Goal: Obtain resource: Download file/media

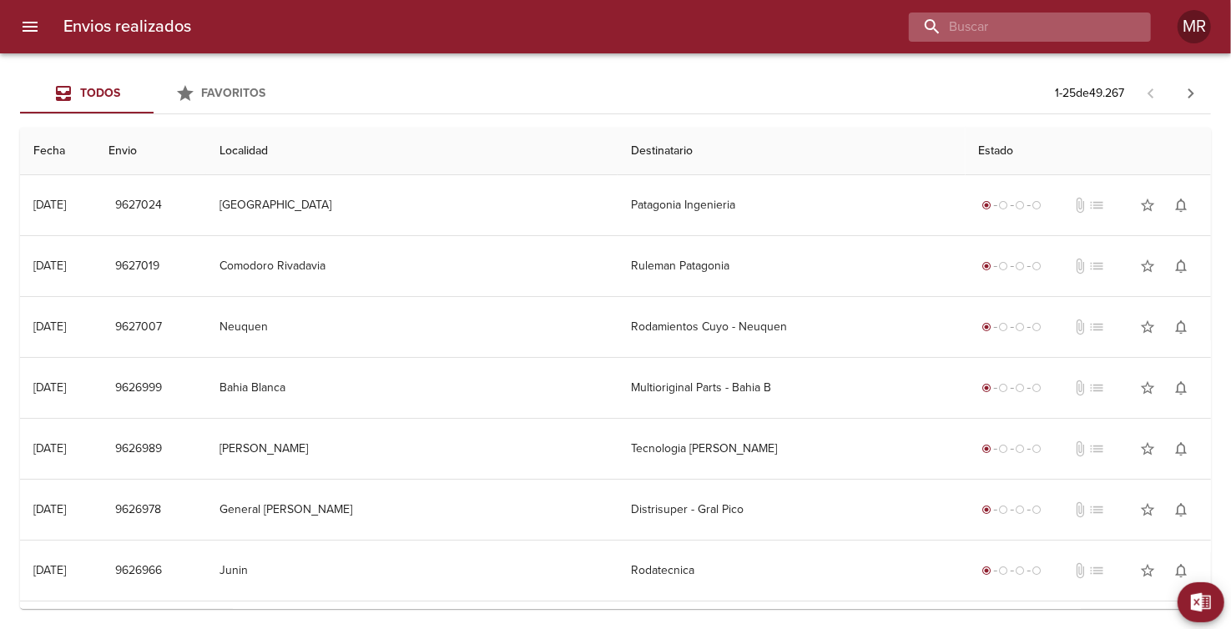
click at [1054, 34] on input "buscar" at bounding box center [1016, 27] width 214 height 29
drag, startPoint x: 934, startPoint y: 23, endPoint x: 962, endPoint y: 18, distance: 28.0
click at [936, 23] on input "51380" at bounding box center [1016, 27] width 214 height 29
click at [1006, 18] on input "51380" at bounding box center [1016, 27] width 214 height 29
type input "51380"
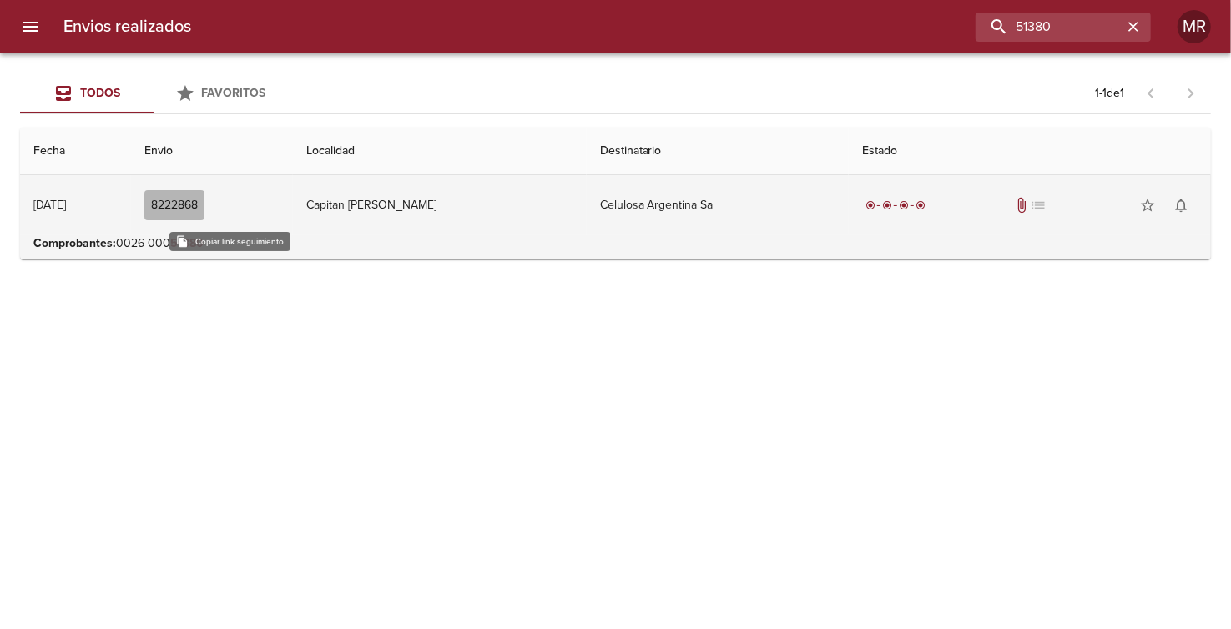
drag, startPoint x: 245, startPoint y: 203, endPoint x: 356, endPoint y: 398, distance: 224.6
click at [198, 203] on span "8222868" at bounding box center [174, 205] width 47 height 21
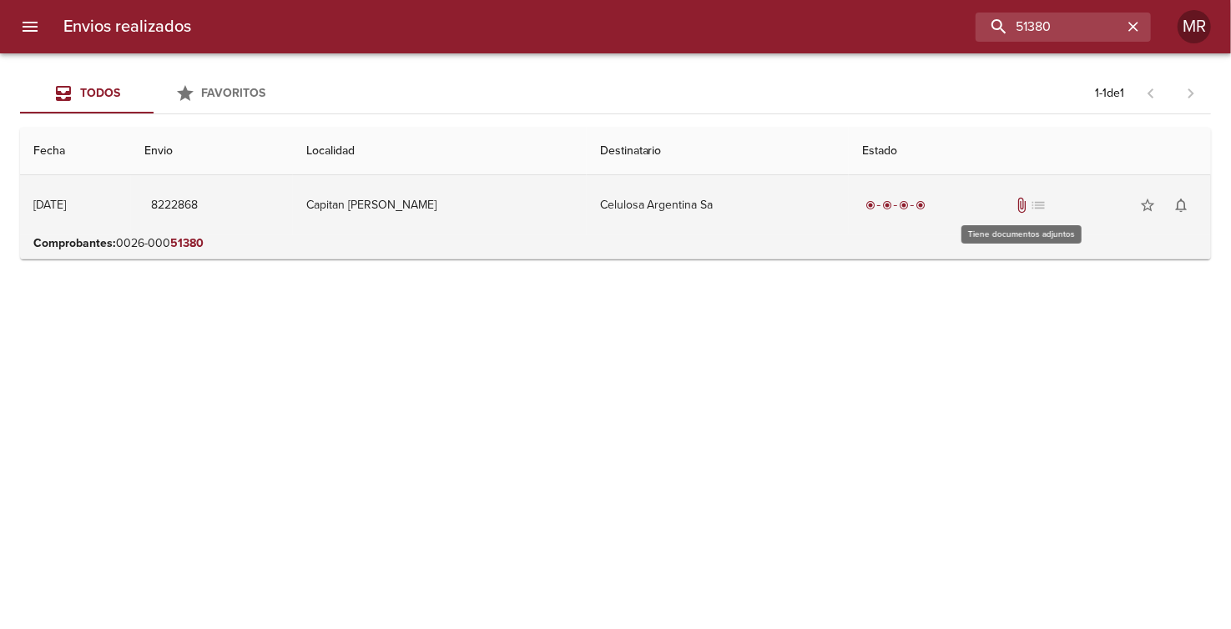
click at [1019, 205] on span "attach_file" at bounding box center [1021, 205] width 17 height 17
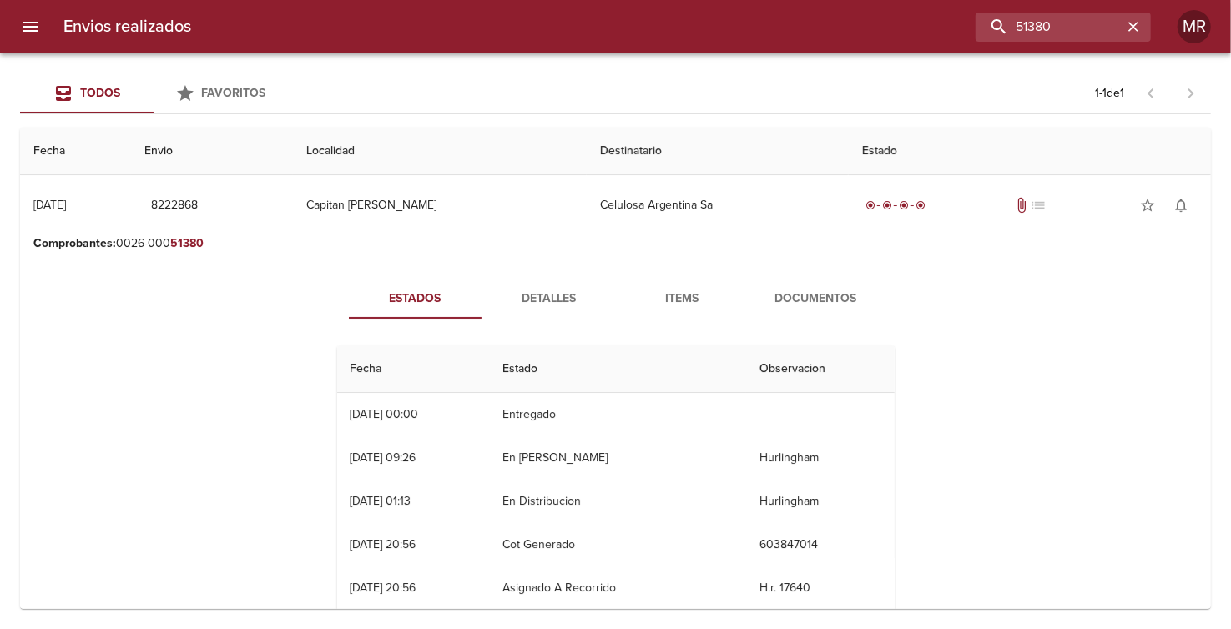
click at [416, 452] on div "[DATE] 09:26" at bounding box center [383, 458] width 66 height 14
click at [434, 511] on td "30/07 [DATE] 01:13" at bounding box center [413, 501] width 153 height 43
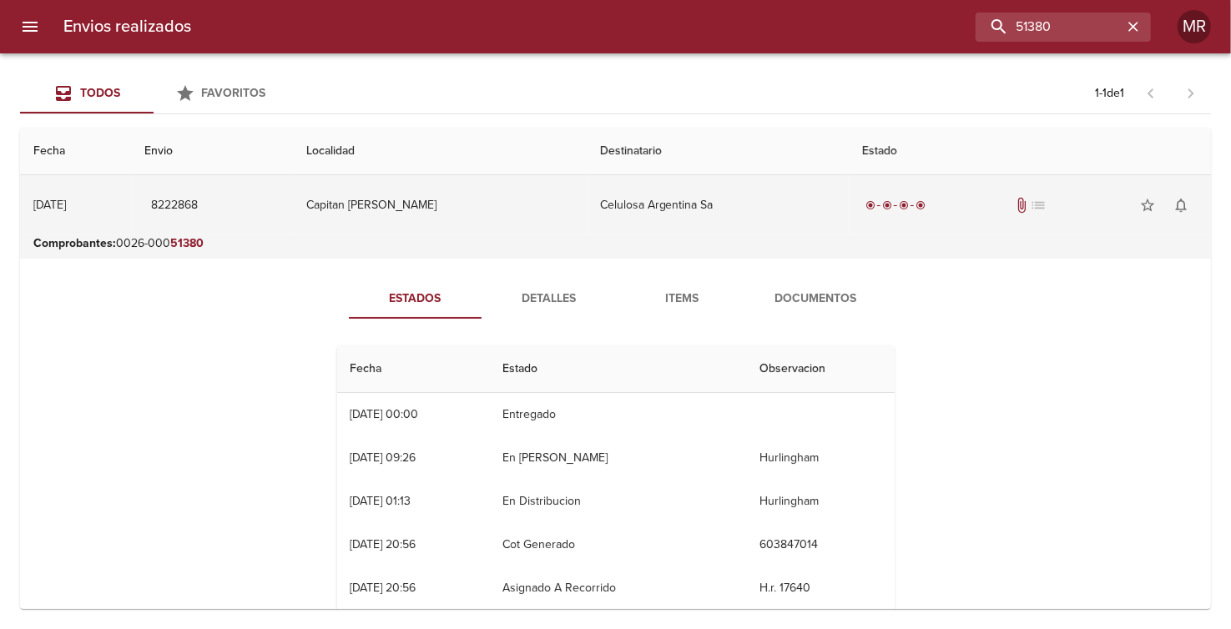
click at [66, 205] on div "[DATE]" at bounding box center [49, 205] width 33 height 14
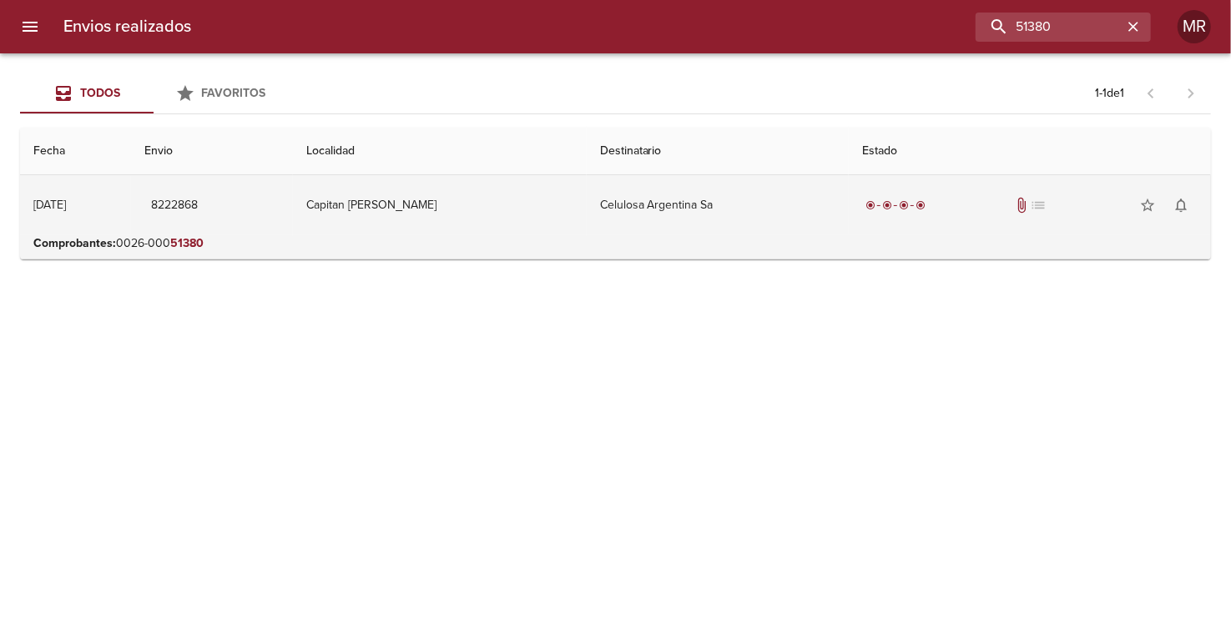
click at [66, 205] on div "[DATE]" at bounding box center [49, 205] width 33 height 14
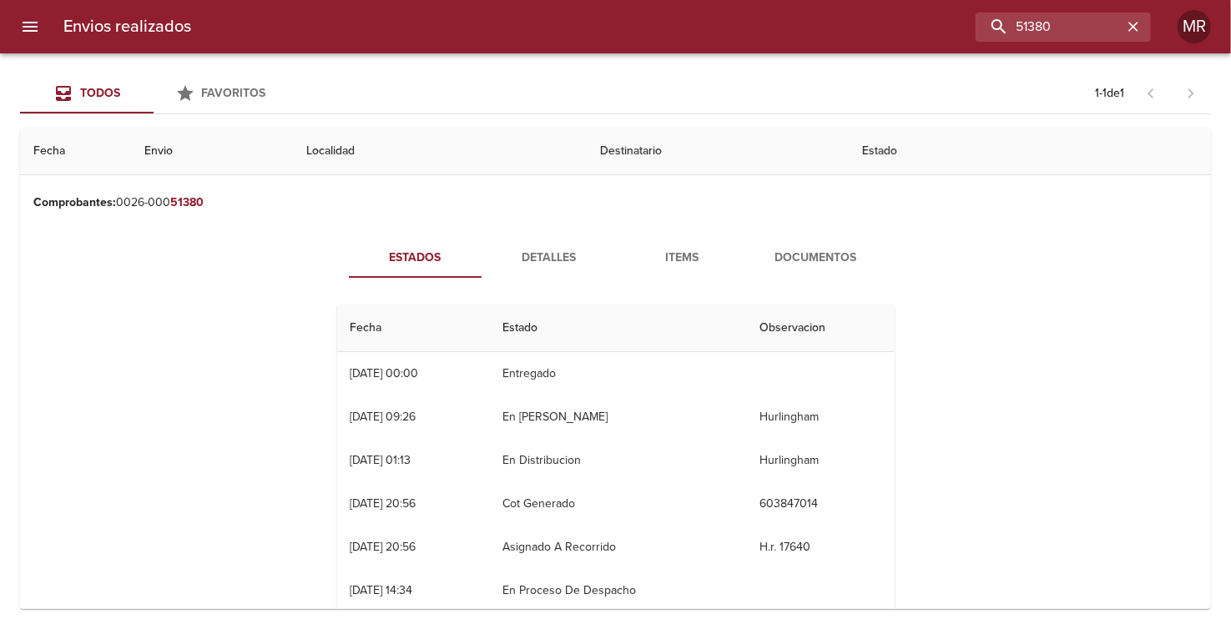
scroll to position [77, 0]
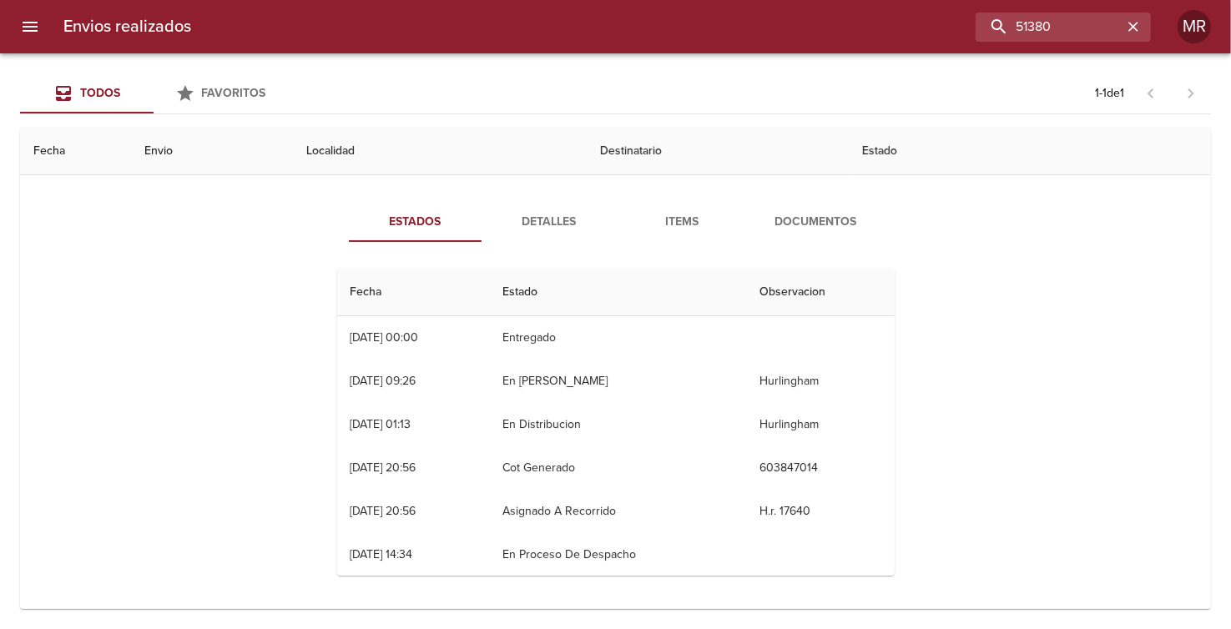
click at [389, 556] on div "[DATE] 14:34" at bounding box center [381, 554] width 63 height 14
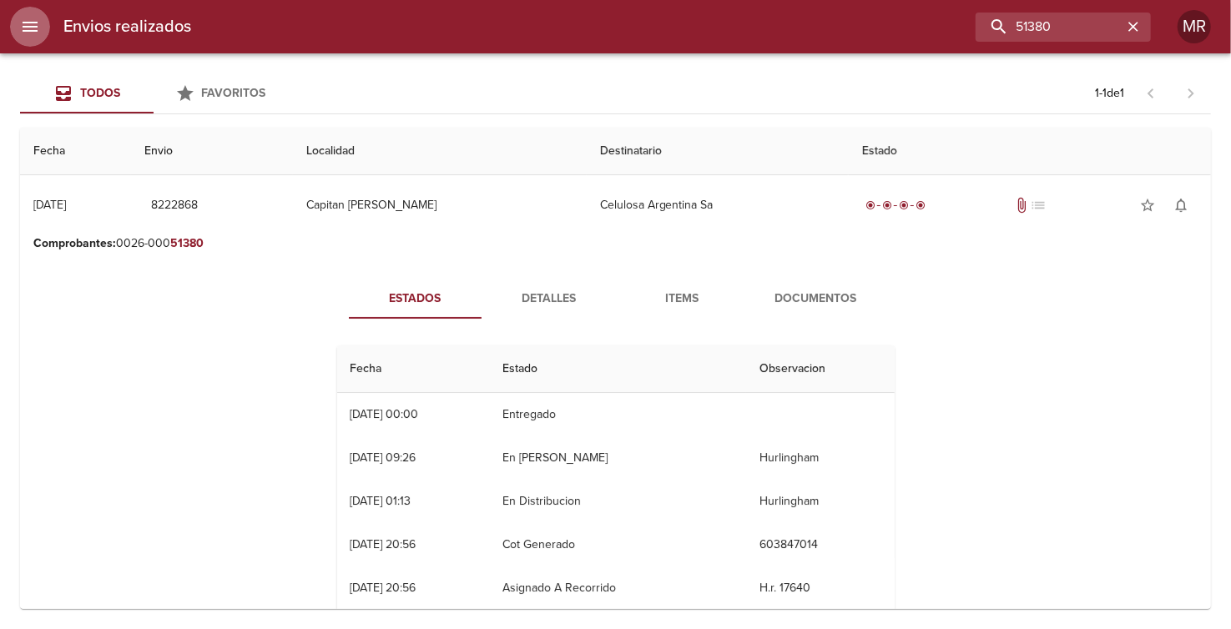
click at [25, 24] on icon "menu" at bounding box center [30, 27] width 20 height 20
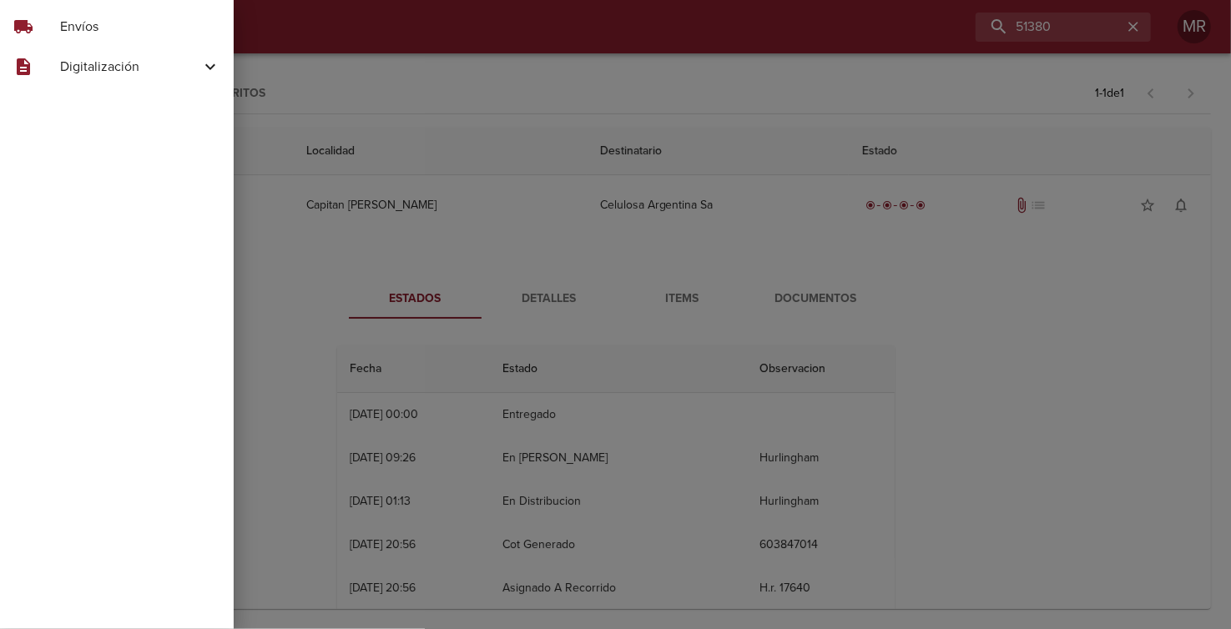
click at [361, 65] on div at bounding box center [615, 314] width 1231 height 629
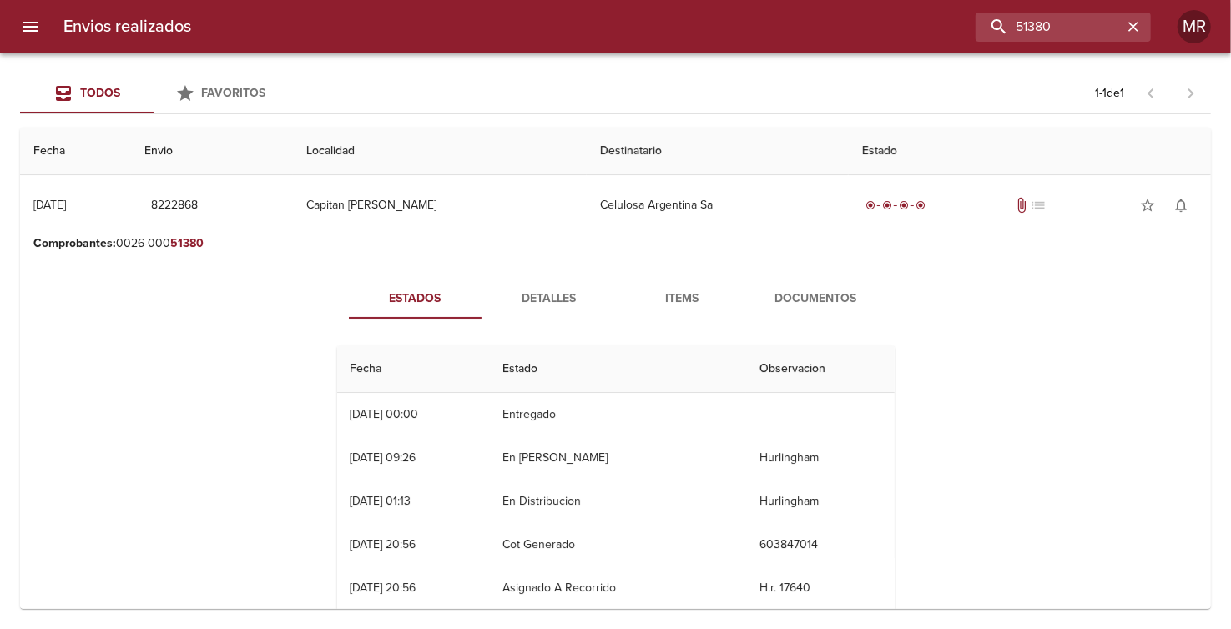
click at [33, 22] on icon "menu" at bounding box center [30, 27] width 15 height 10
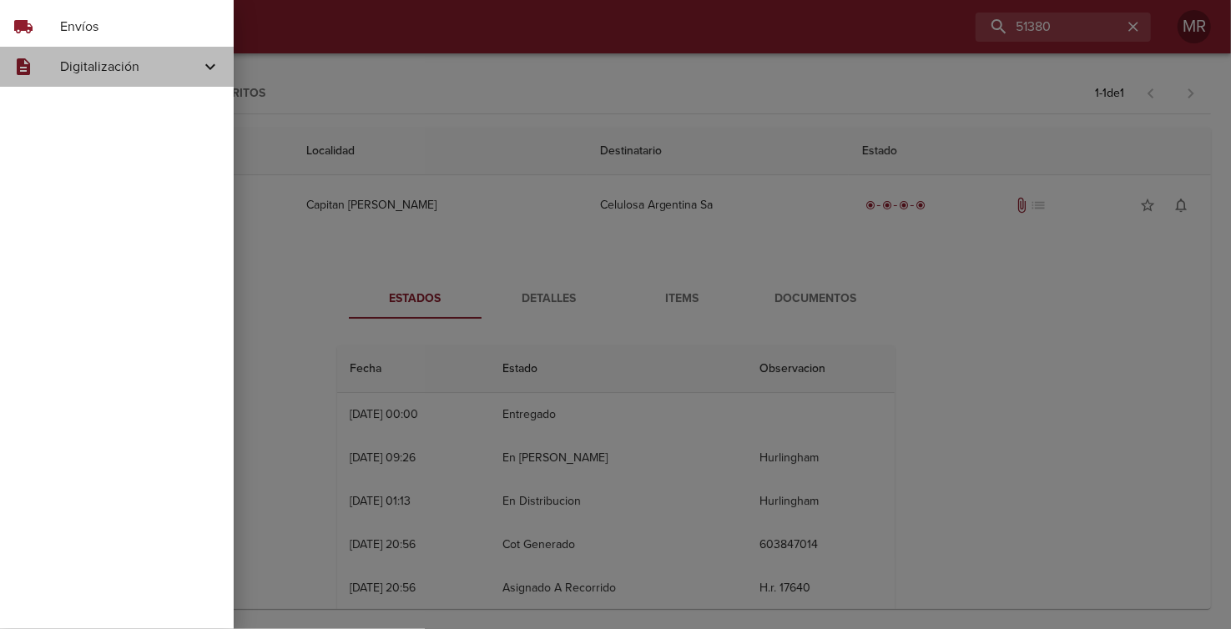
click at [207, 62] on icon at bounding box center [210, 67] width 20 height 20
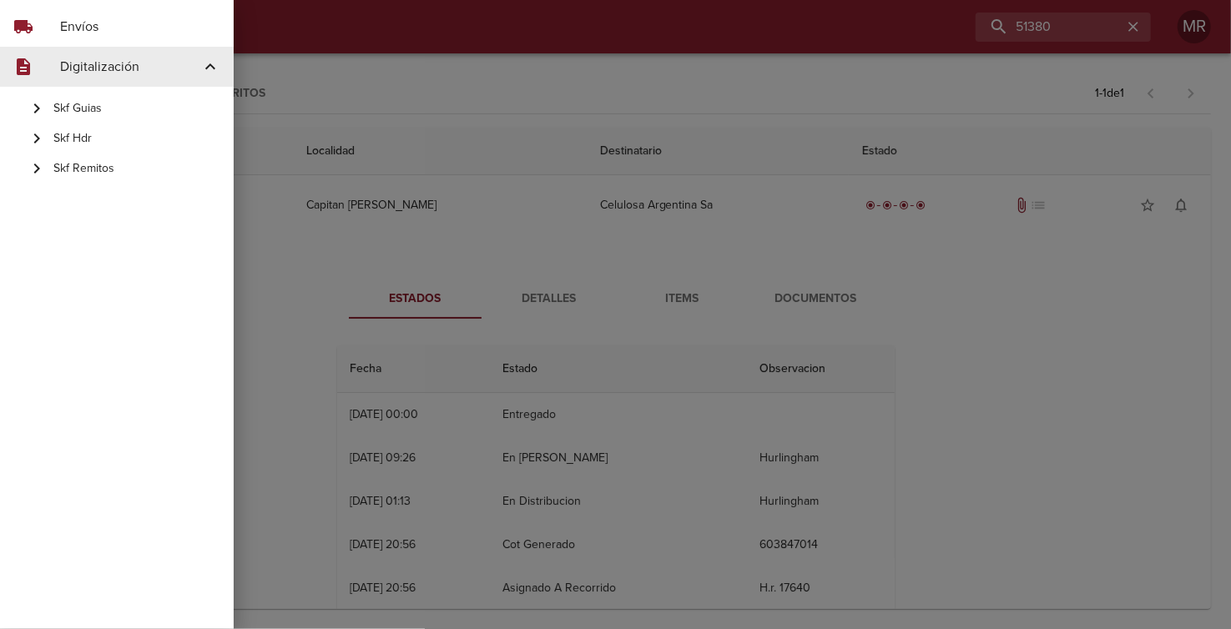
click at [418, 62] on div at bounding box center [615, 314] width 1231 height 629
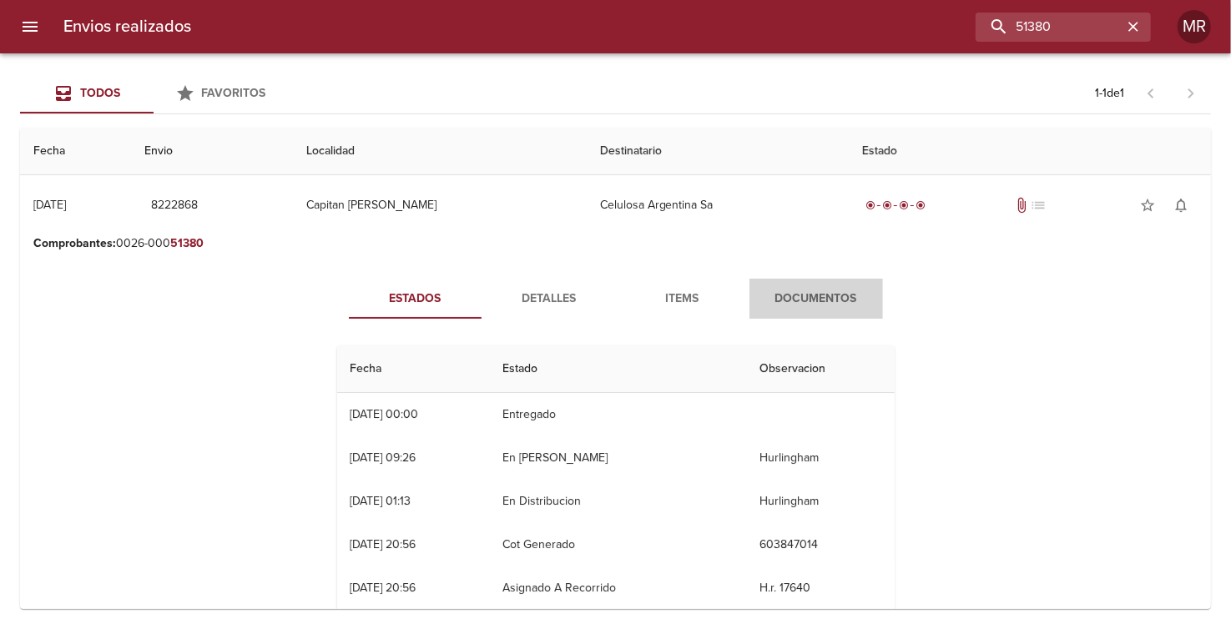
click at [819, 297] on span "Documentos" at bounding box center [815, 299] width 113 height 21
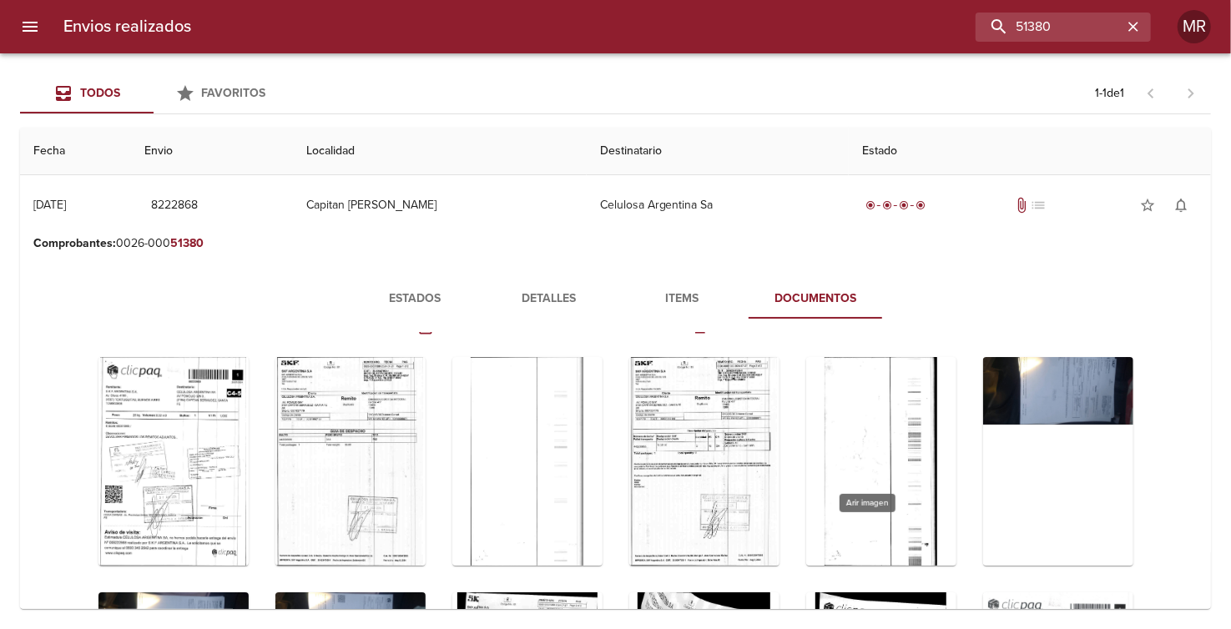
scroll to position [32, 0]
click at [37, 26] on icon "menu" at bounding box center [30, 27] width 15 height 10
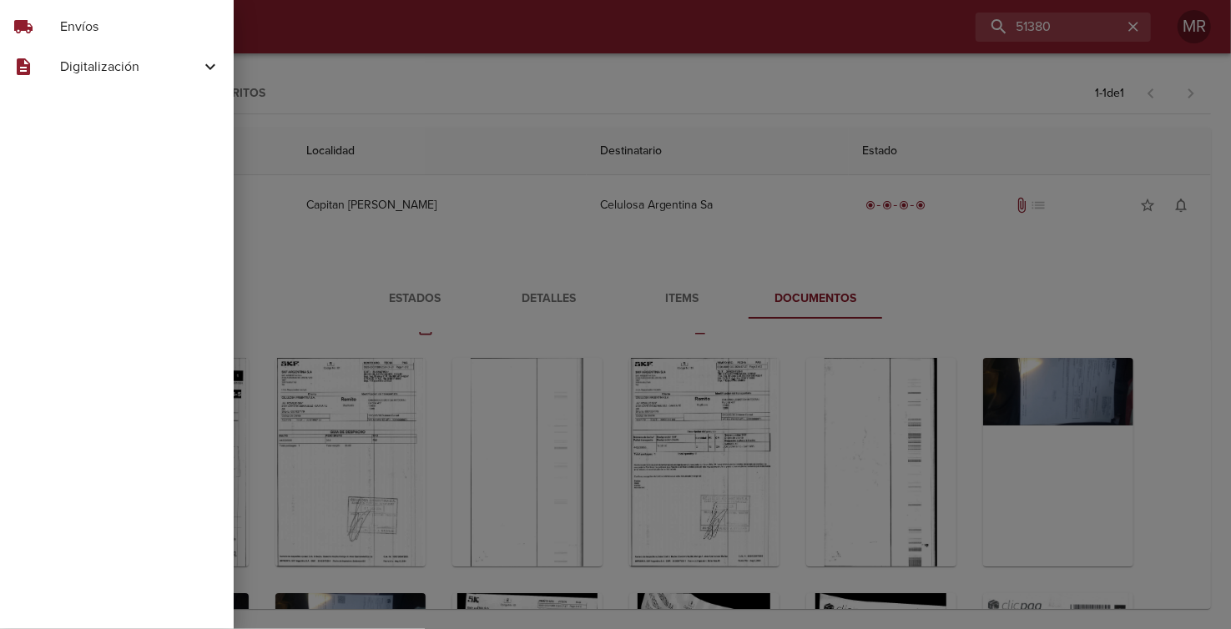
click at [202, 68] on icon at bounding box center [210, 67] width 20 height 20
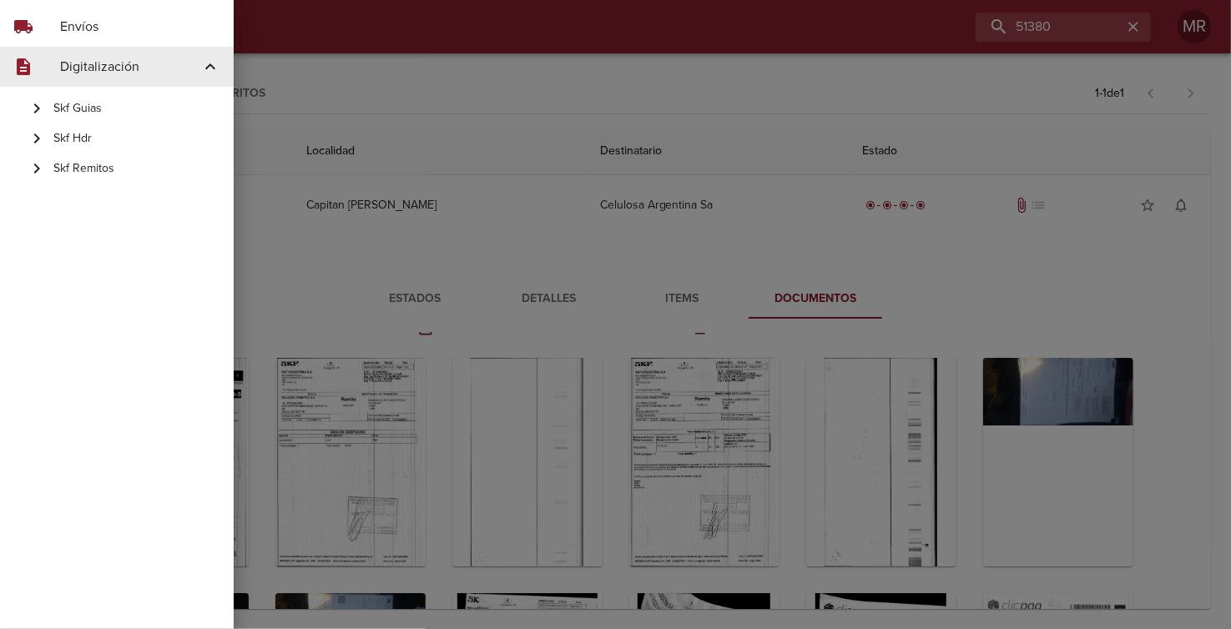
click at [323, 81] on div at bounding box center [615, 314] width 1231 height 629
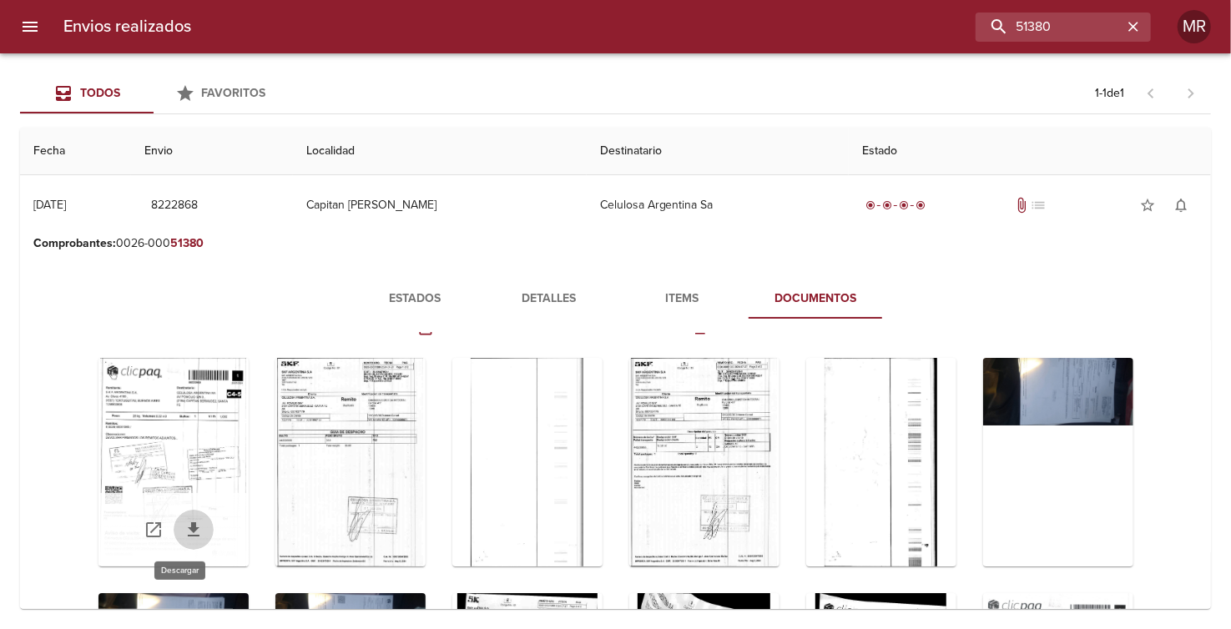
click at [188, 526] on icon "Tabla de envíos del cliente" at bounding box center [194, 529] width 12 height 14
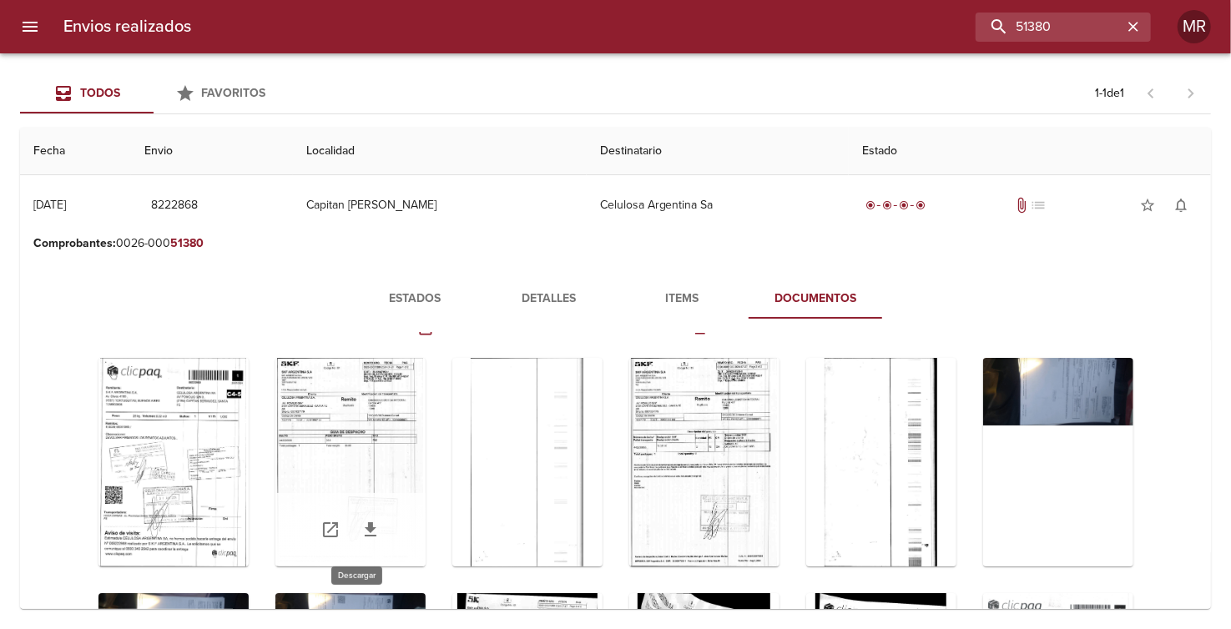
click at [365, 525] on icon "Tabla de envíos del cliente" at bounding box center [371, 529] width 12 height 14
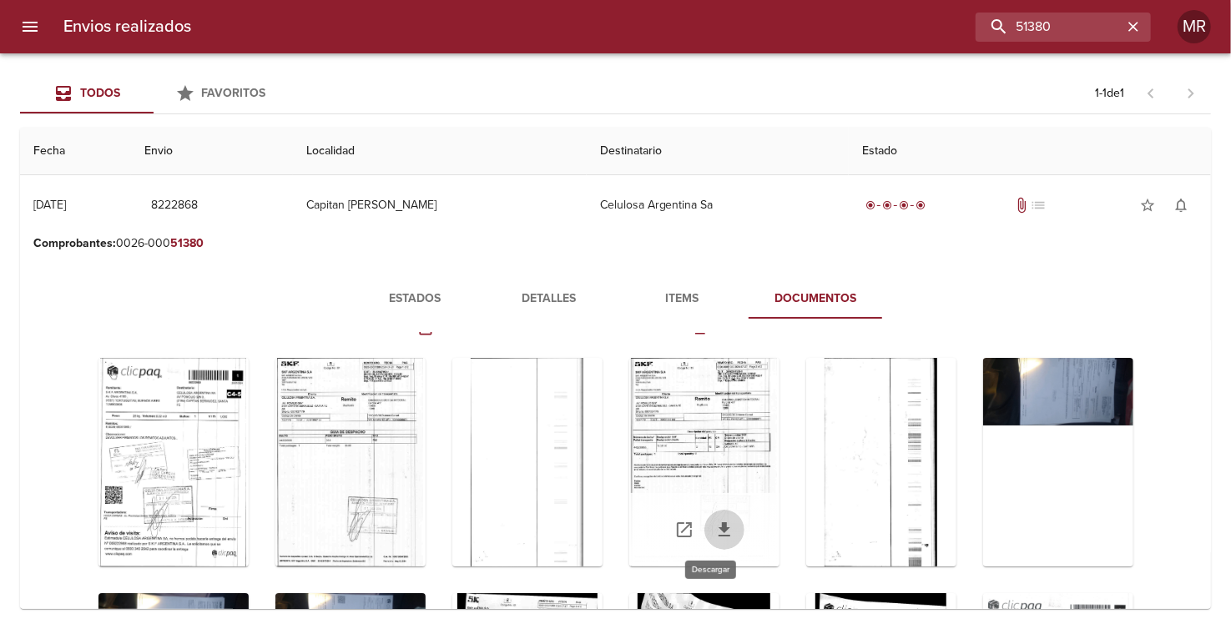
click at [714, 529] on icon "Tabla de envíos del cliente" at bounding box center [724, 530] width 20 height 20
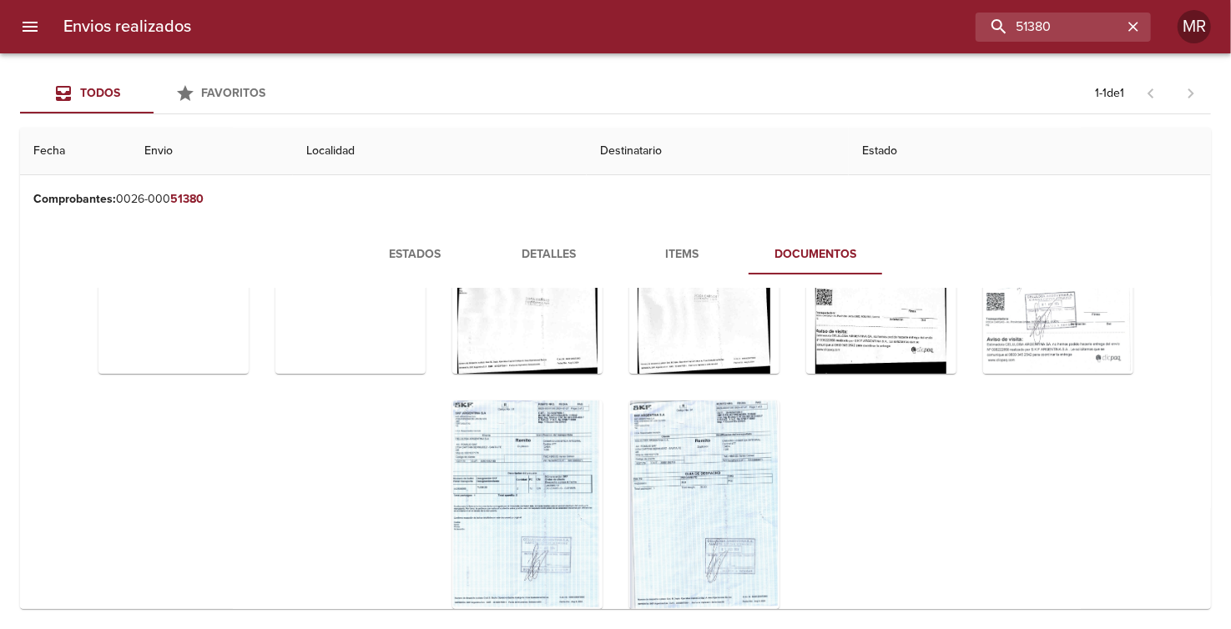
scroll to position [77, 0]
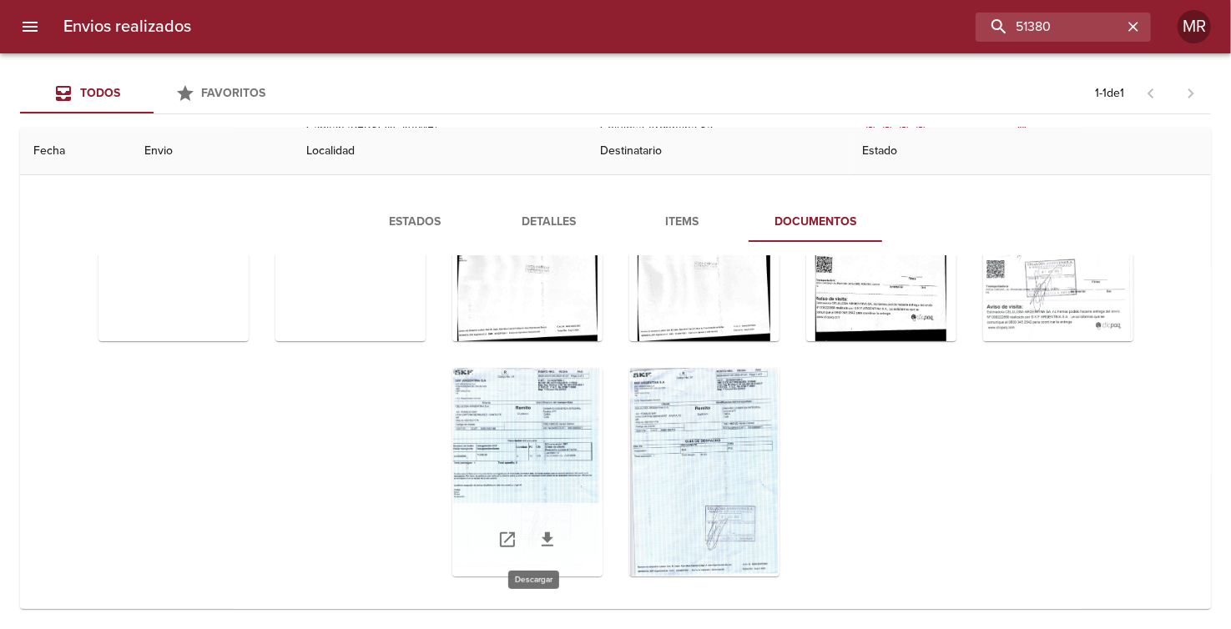
click at [541, 537] on icon "Tabla de envíos del cliente" at bounding box center [547, 539] width 12 height 14
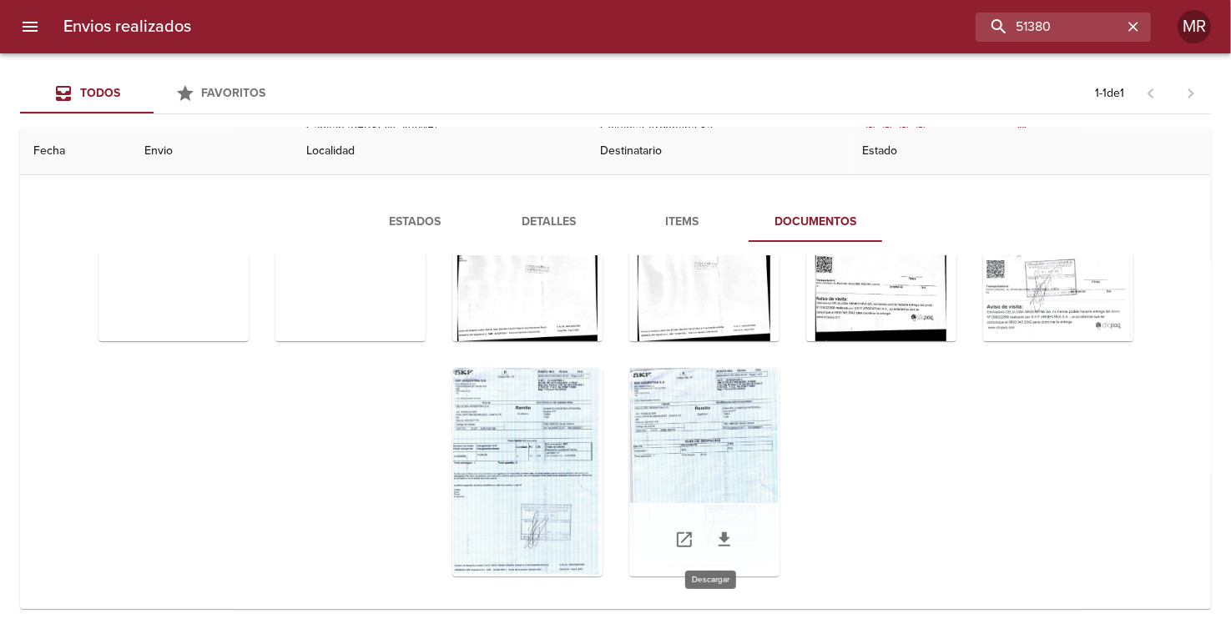
click at [714, 543] on icon "Tabla de envíos del cliente" at bounding box center [724, 540] width 20 height 20
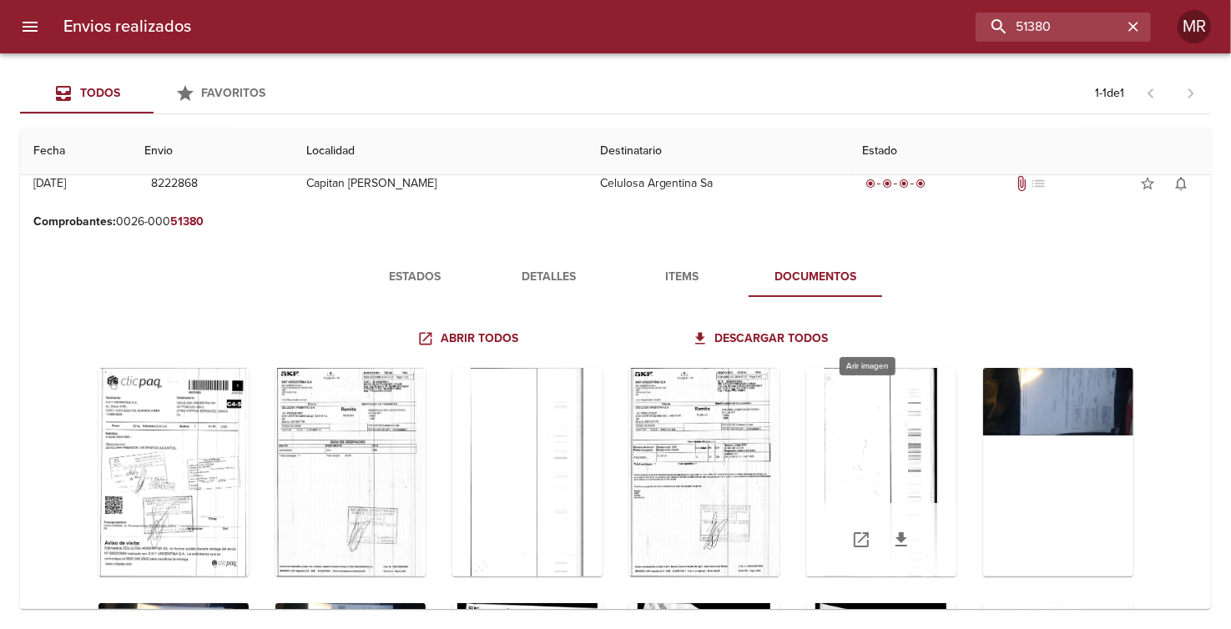
scroll to position [0, 0]
